Goal: Navigation & Orientation: Find specific page/section

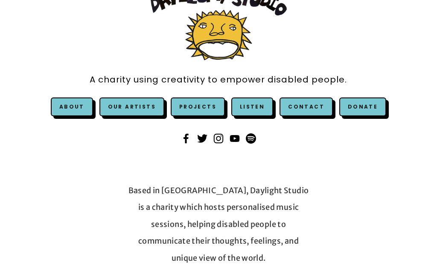
scroll to position [71, 0]
click at [208, 97] on link "Projects" at bounding box center [198, 106] width 54 height 19
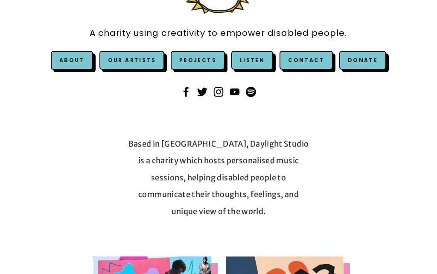
scroll to position [118, 0]
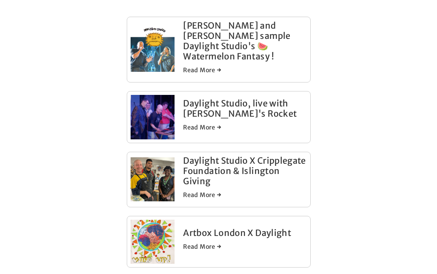
scroll to position [296, 0]
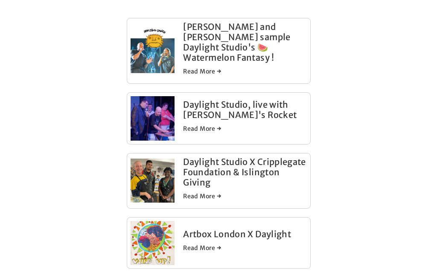
click at [248, 100] on link "Daylight Studio, live with Robyn's Rocket" at bounding box center [240, 110] width 114 height 21
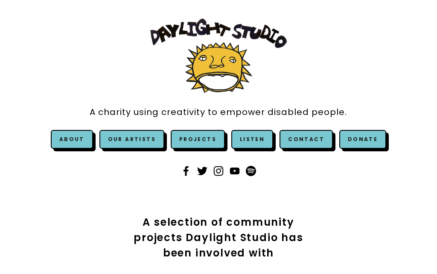
scroll to position [0, 0]
